Goal: Information Seeking & Learning: Learn about a topic

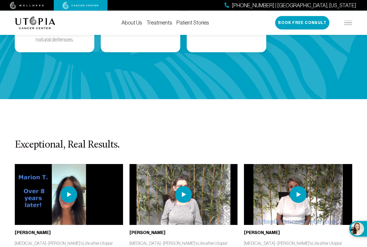
scroll to position [1115, 0]
click at [173, 164] on img at bounding box center [184, 194] width 108 height 61
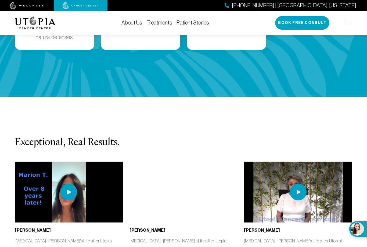
scroll to position [1119, 0]
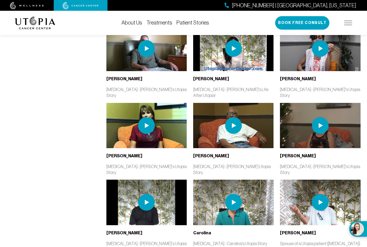
scroll to position [635, 0]
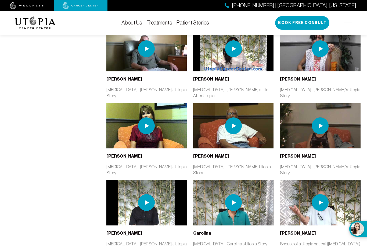
click at [255, 103] on img at bounding box center [233, 125] width 80 height 45
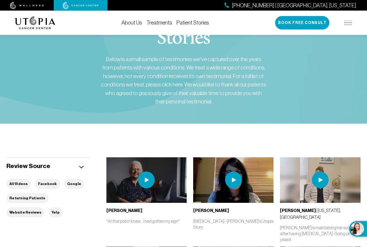
scroll to position [0, 0]
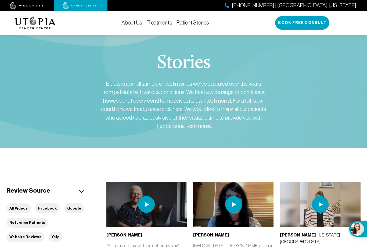
click at [349, 24] on img at bounding box center [349, 23] width 8 height 4
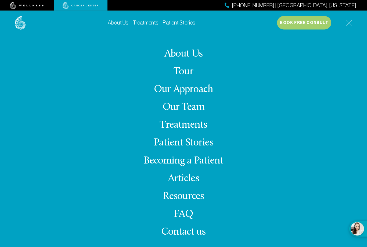
scroll to position [62, 0]
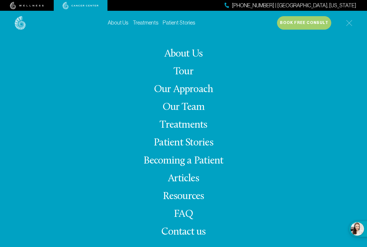
click at [202, 95] on link "Our Approach" at bounding box center [183, 89] width 59 height 10
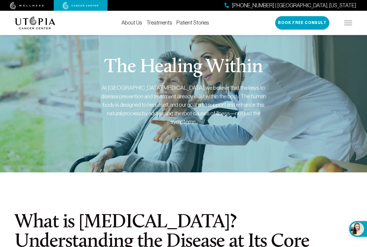
click at [350, 24] on img at bounding box center [349, 23] width 8 height 4
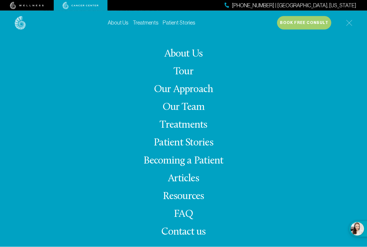
scroll to position [300, 0]
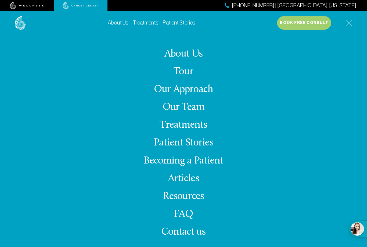
click at [201, 59] on link "About Us" at bounding box center [184, 54] width 38 height 10
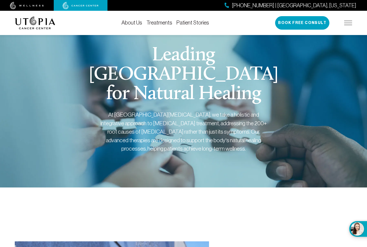
click at [347, 24] on img at bounding box center [349, 23] width 8 height 4
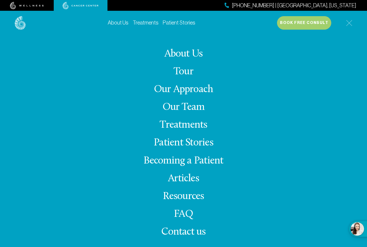
click at [203, 95] on link "Our Approach" at bounding box center [183, 89] width 59 height 10
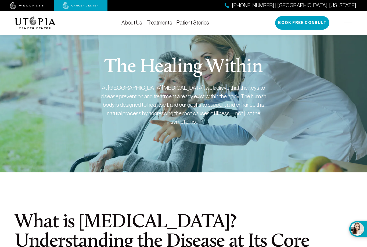
click at [349, 22] on img at bounding box center [349, 23] width 8 height 4
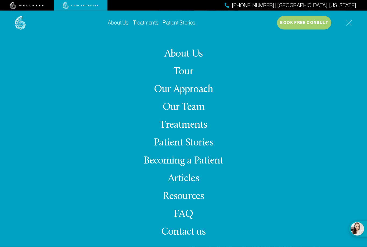
scroll to position [82, 0]
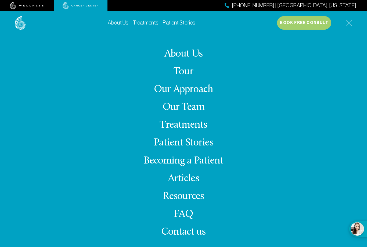
click at [194, 59] on link "About Us" at bounding box center [184, 54] width 38 height 10
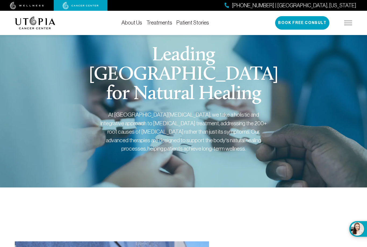
click at [348, 23] on img at bounding box center [349, 23] width 8 height 4
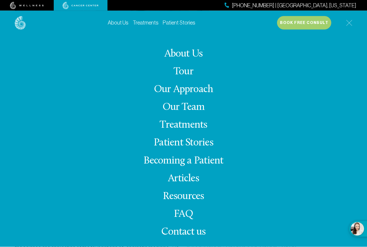
scroll to position [262, 0]
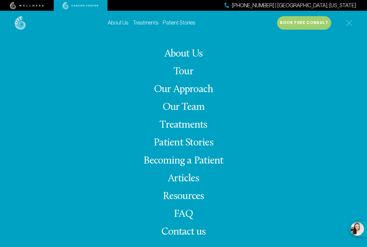
click at [204, 166] on link "Becoming a Patient" at bounding box center [184, 160] width 80 height 10
